Goal: Information Seeking & Learning: Check status

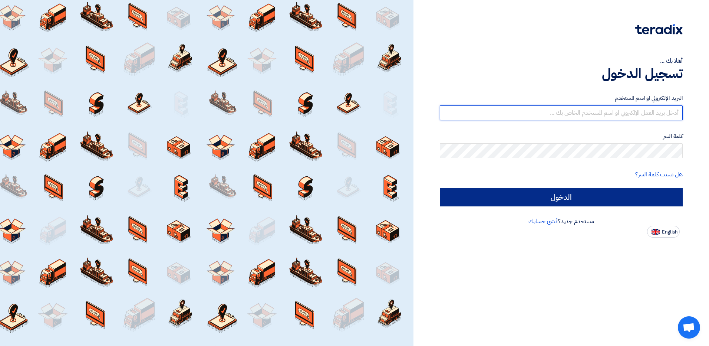
type input "[EMAIL_ADDRESS][DOMAIN_NAME]"
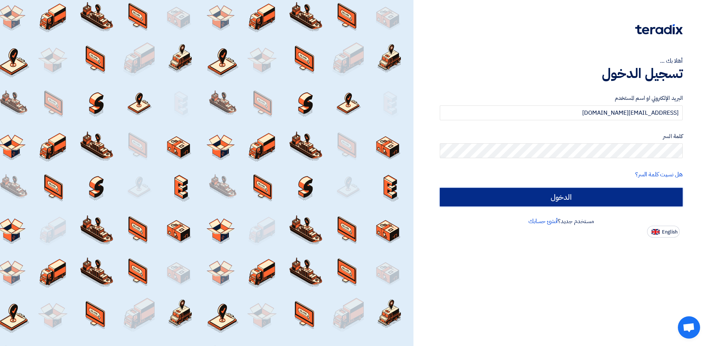
click at [603, 199] on input "الدخول" at bounding box center [561, 197] width 243 height 19
type input "Sign in"
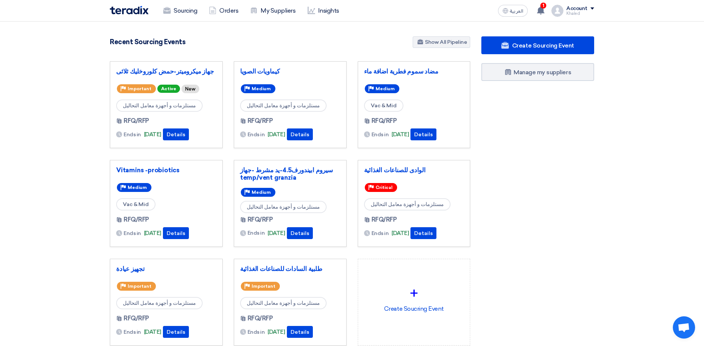
click at [199, 133] on div "Ends in [DATE] Details" at bounding box center [166, 134] width 100 height 12
click at [189, 133] on button "Details" at bounding box center [176, 134] width 26 height 12
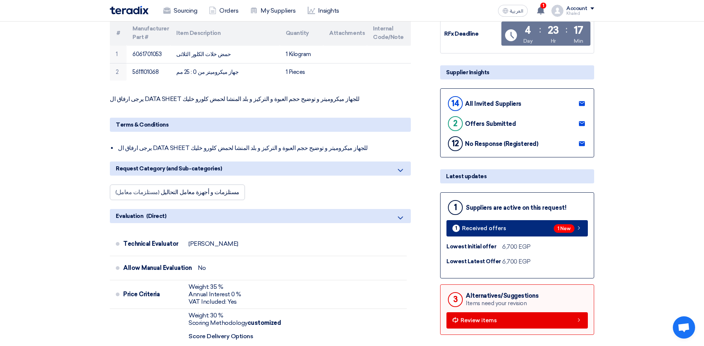
click at [520, 227] on link "1 Received offers 1 New" at bounding box center [516, 228] width 141 height 16
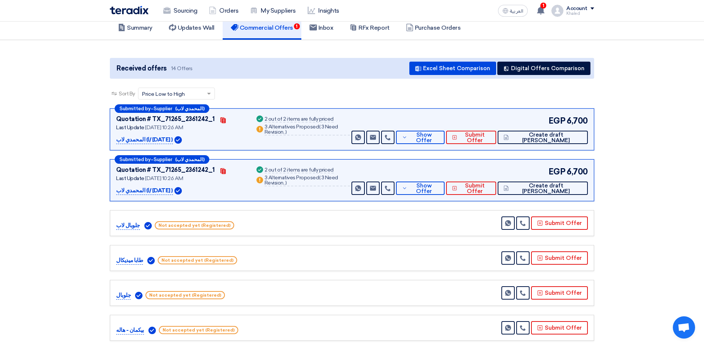
scroll to position [40, 0]
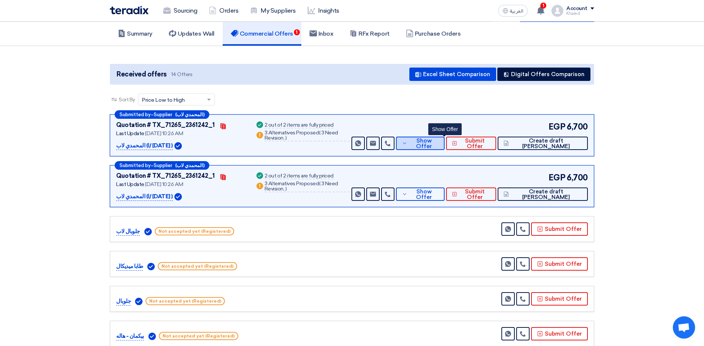
click at [407, 146] on icon at bounding box center [404, 143] width 5 height 6
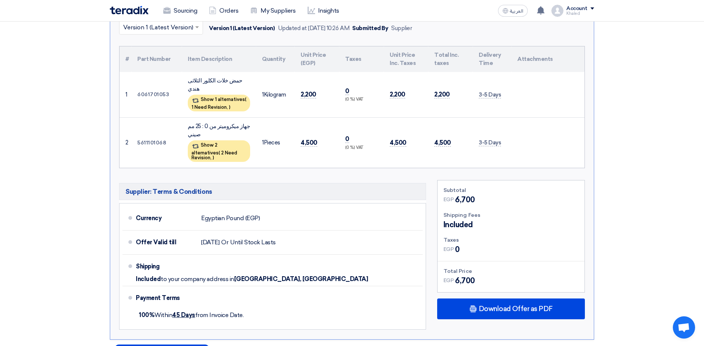
scroll to position [188, 0]
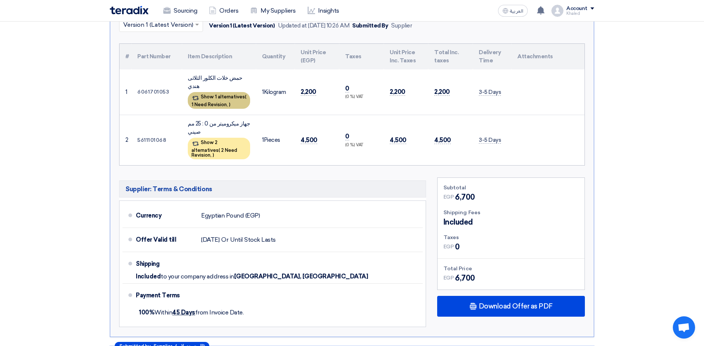
click at [216, 92] on div "Show 1 alternatives ( 1 Need Revision, )" at bounding box center [219, 100] width 62 height 17
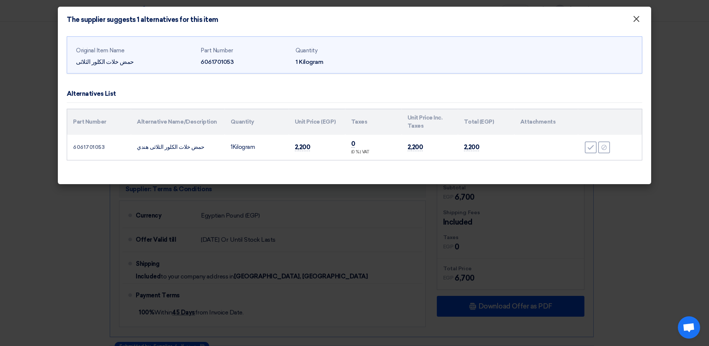
click at [638, 20] on span "×" at bounding box center [636, 20] width 7 height 15
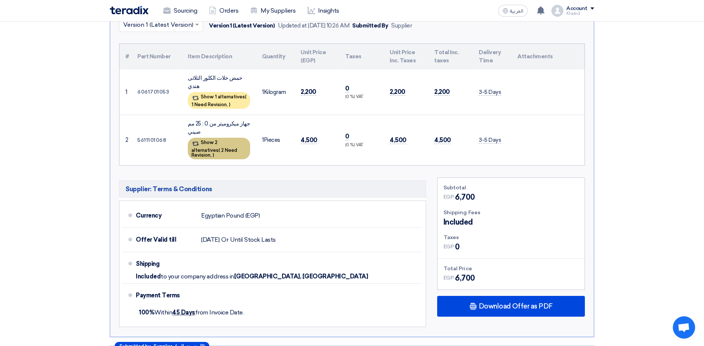
click at [233, 138] on div "Show 2 alternatives ( 2 Need Revision, )" at bounding box center [219, 149] width 62 height 22
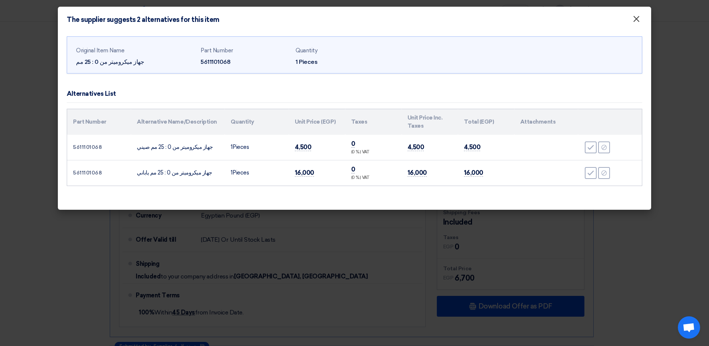
click at [637, 17] on span "×" at bounding box center [636, 20] width 7 height 15
